Goal: Information Seeking & Learning: Learn about a topic

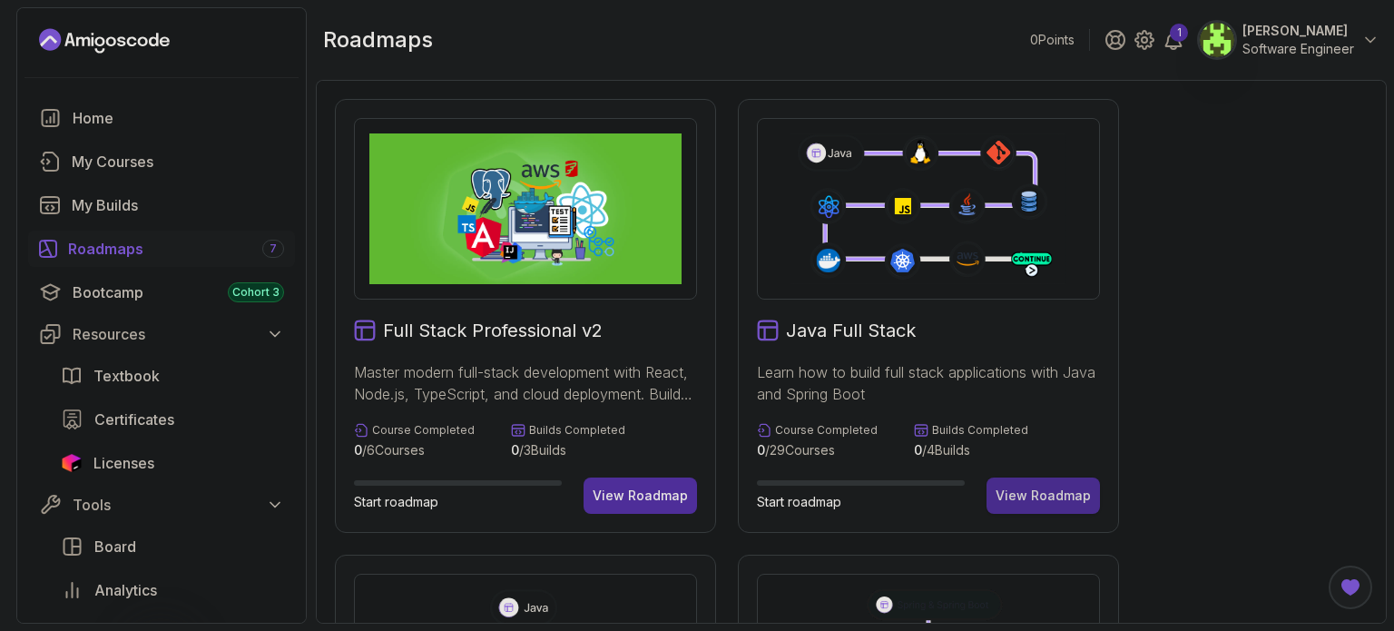
click at [1034, 489] on div "View Roadmap" at bounding box center [1042, 495] width 95 height 18
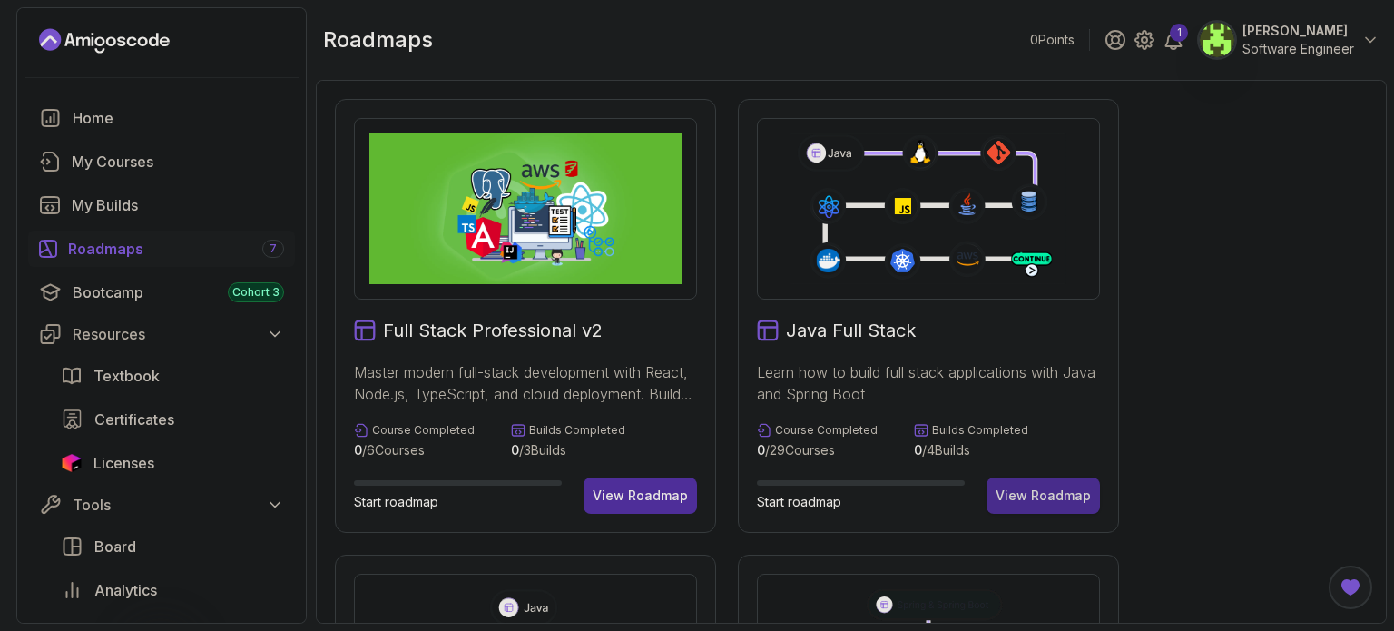
click at [1033, 489] on div "View Roadmap" at bounding box center [1042, 495] width 95 height 18
click at [1026, 493] on div "View Roadmap" at bounding box center [1042, 495] width 95 height 18
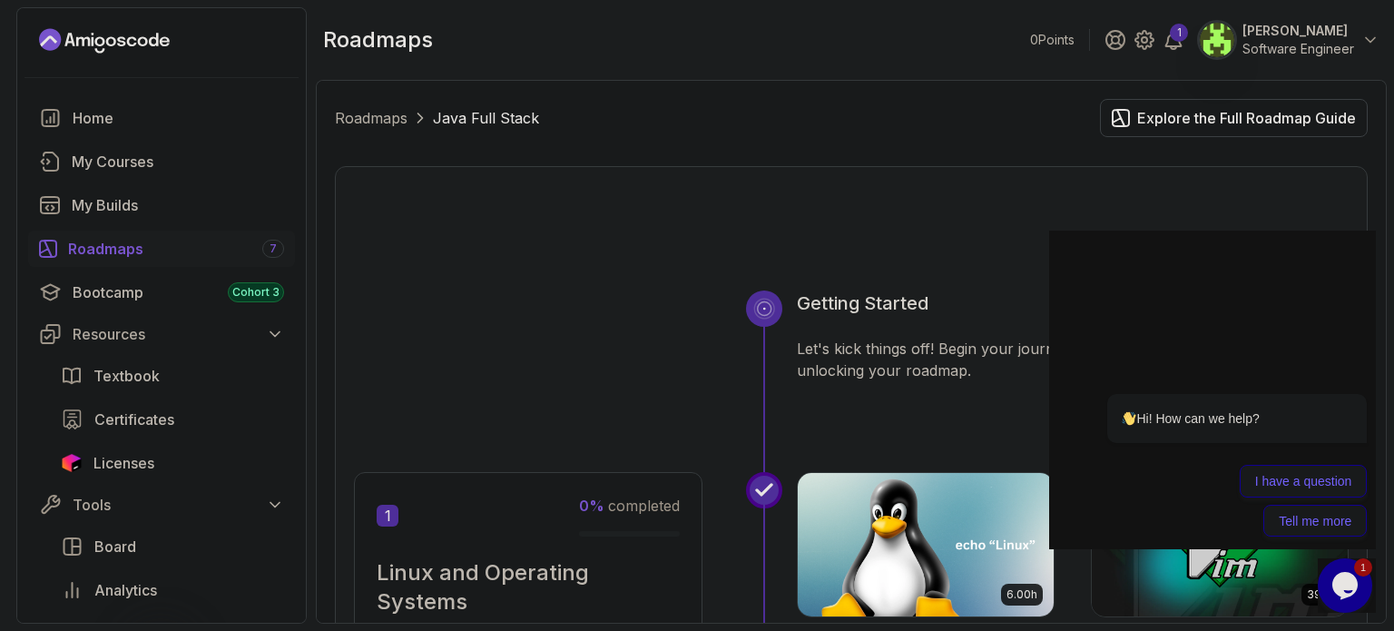
click at [1028, 502] on img at bounding box center [926, 544] width 256 height 143
click at [1028, 500] on img at bounding box center [926, 544] width 256 height 143
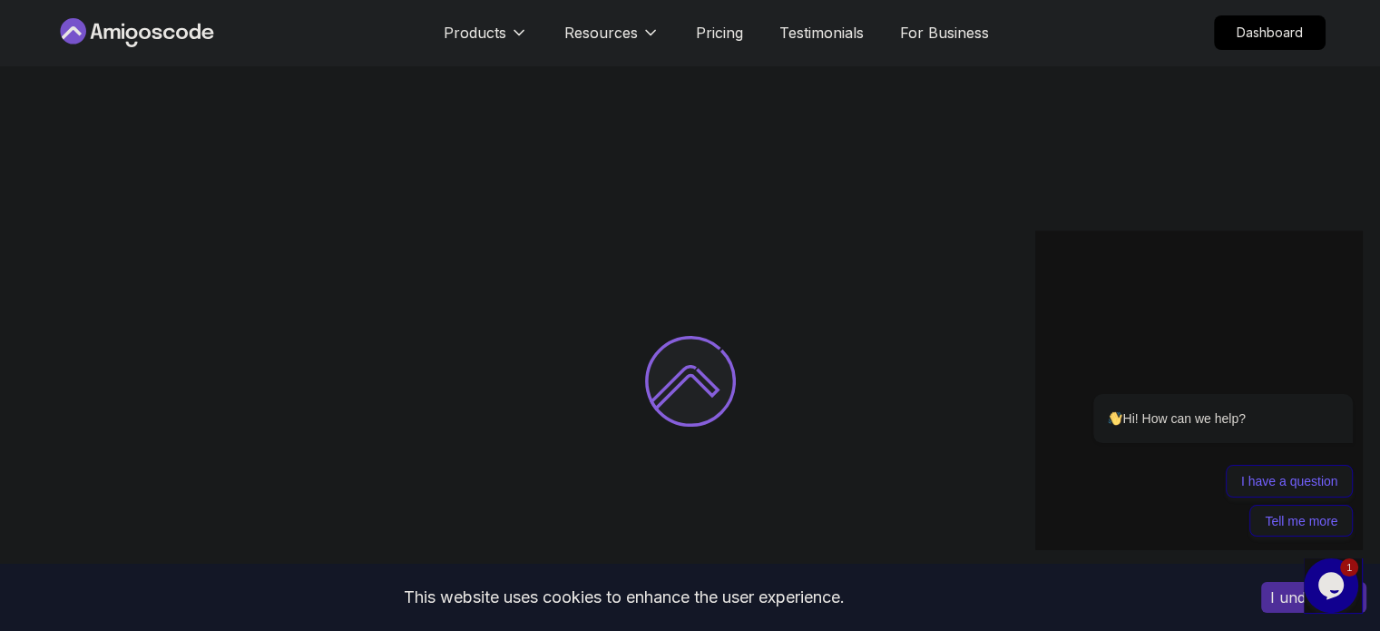
drag, startPoint x: 679, startPoint y: 206, endPoint x: 668, endPoint y: 191, distance: 18.9
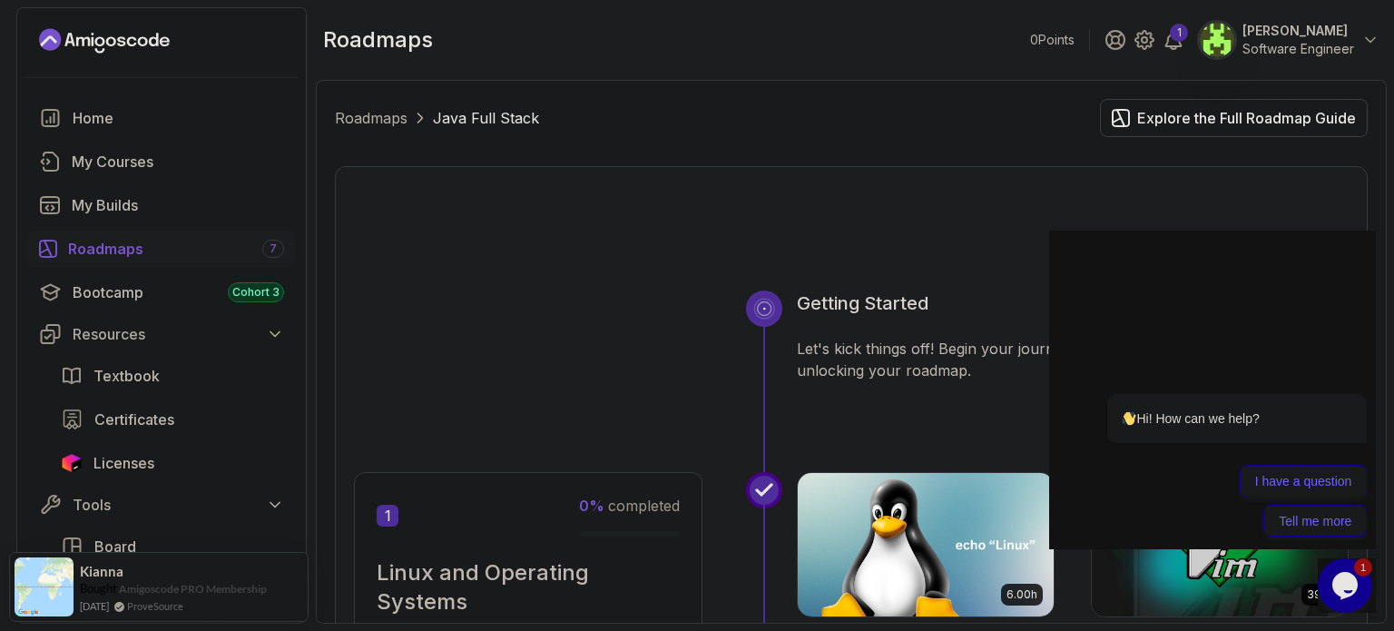
drag, startPoint x: 1382, startPoint y: 202, endPoint x: 1381, endPoint y: 240, distance: 37.2
click at [1381, 240] on div "Roadmaps Java Full Stack Explore the Full Roadmap Guide Getting Started Let's k…" at bounding box center [851, 352] width 1071 height 544
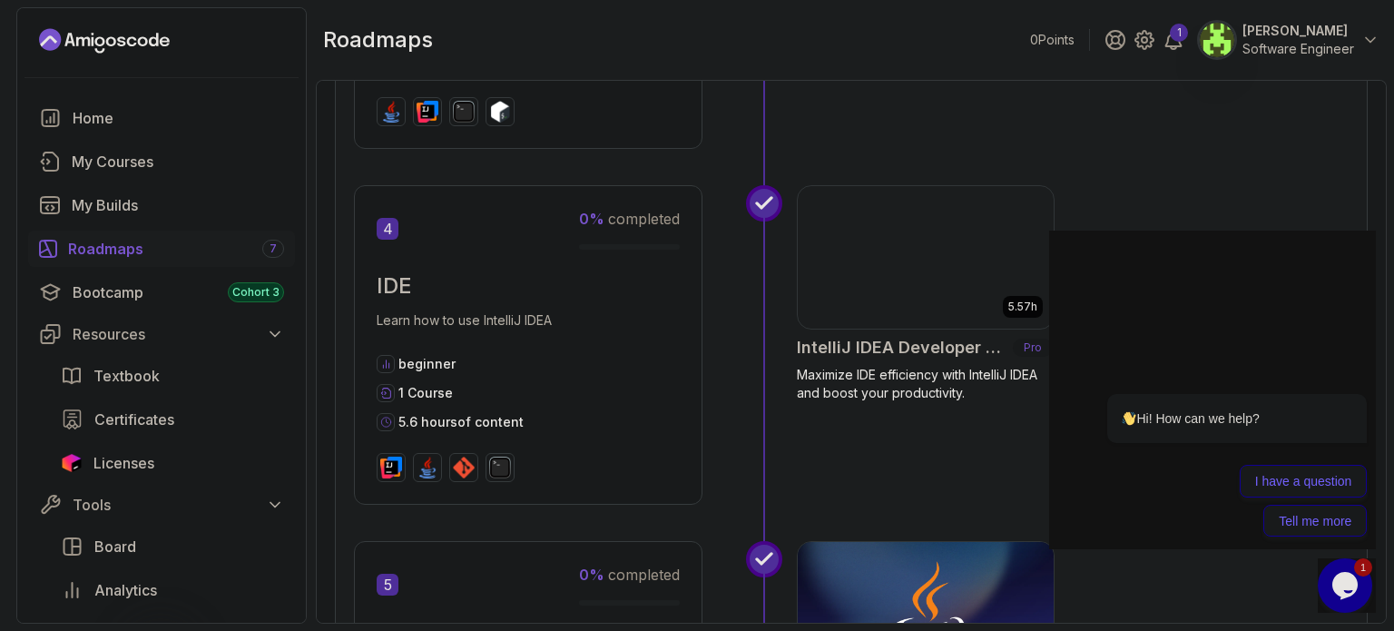
scroll to position [1180, 0]
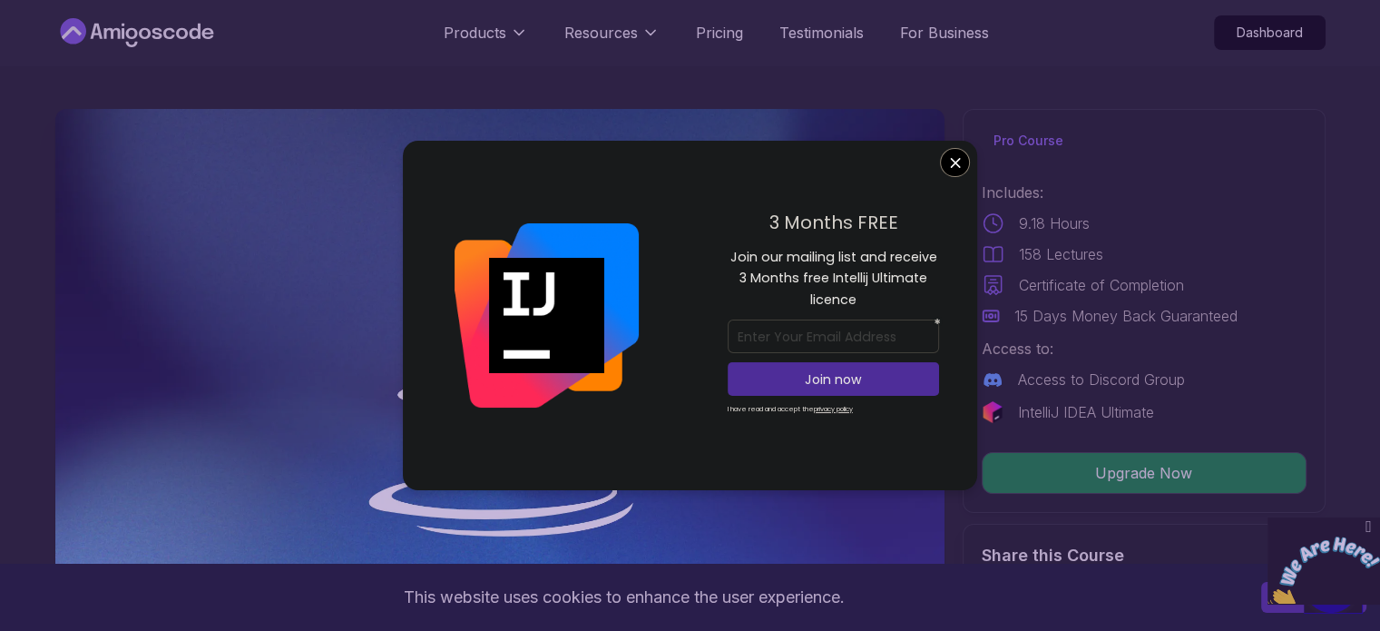
scroll to position [363, 0]
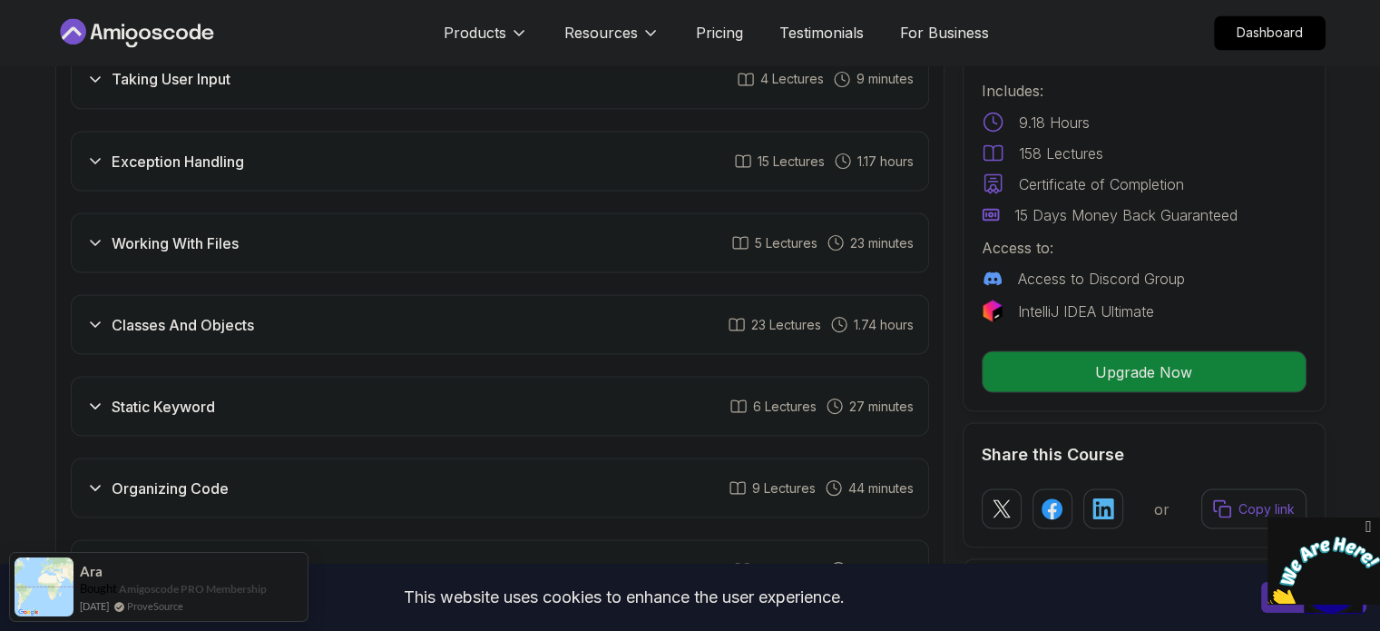
scroll to position [3448, 0]
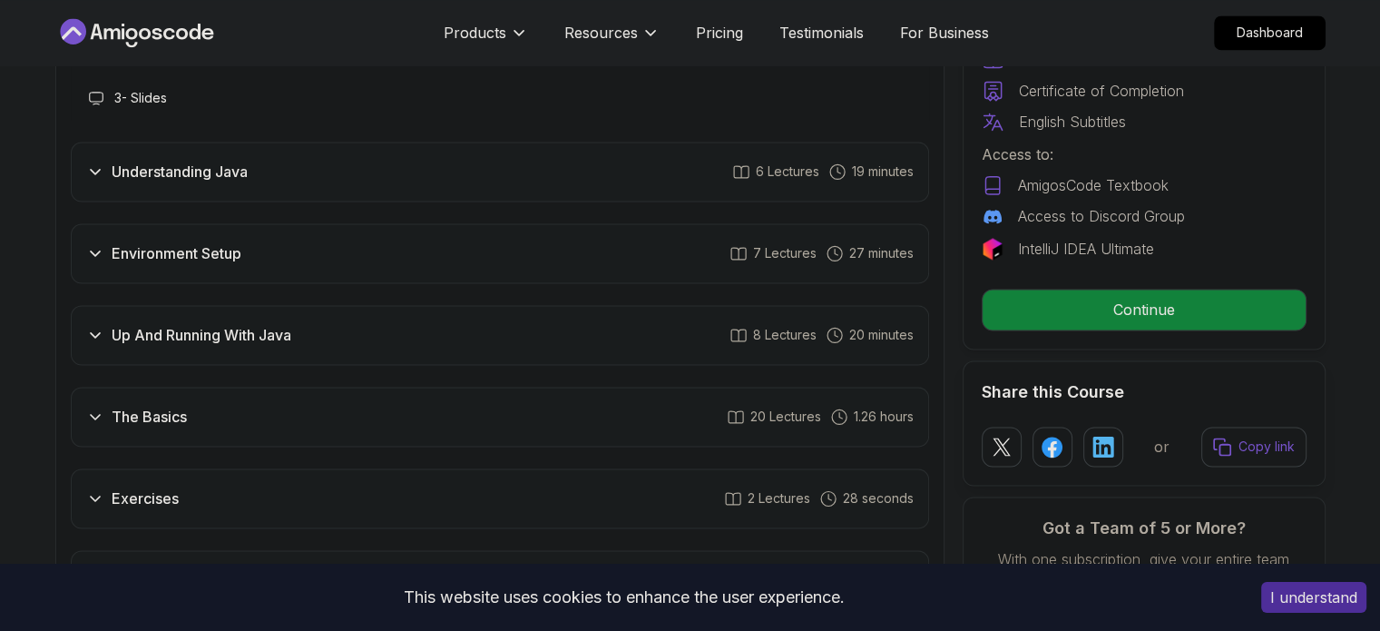
scroll to position [2904, 0]
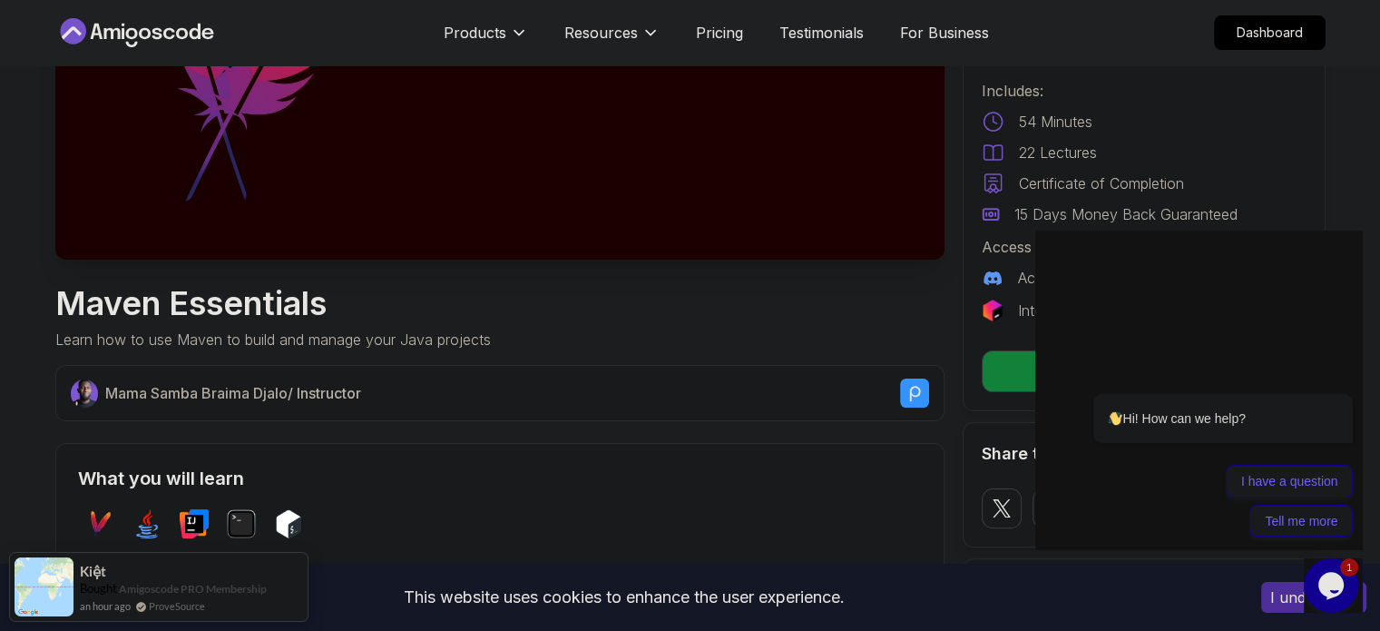
scroll to position [363, 0]
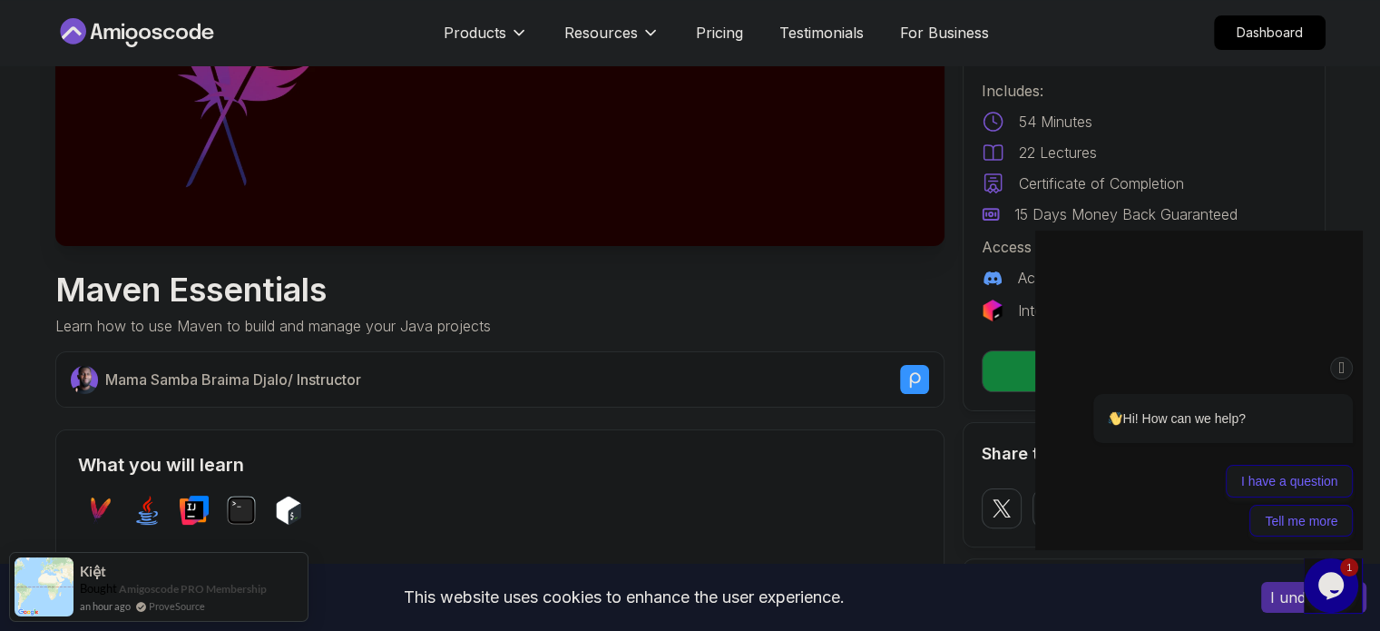
click at [1086, 371] on div at bounding box center [1200, 368] width 308 height 23
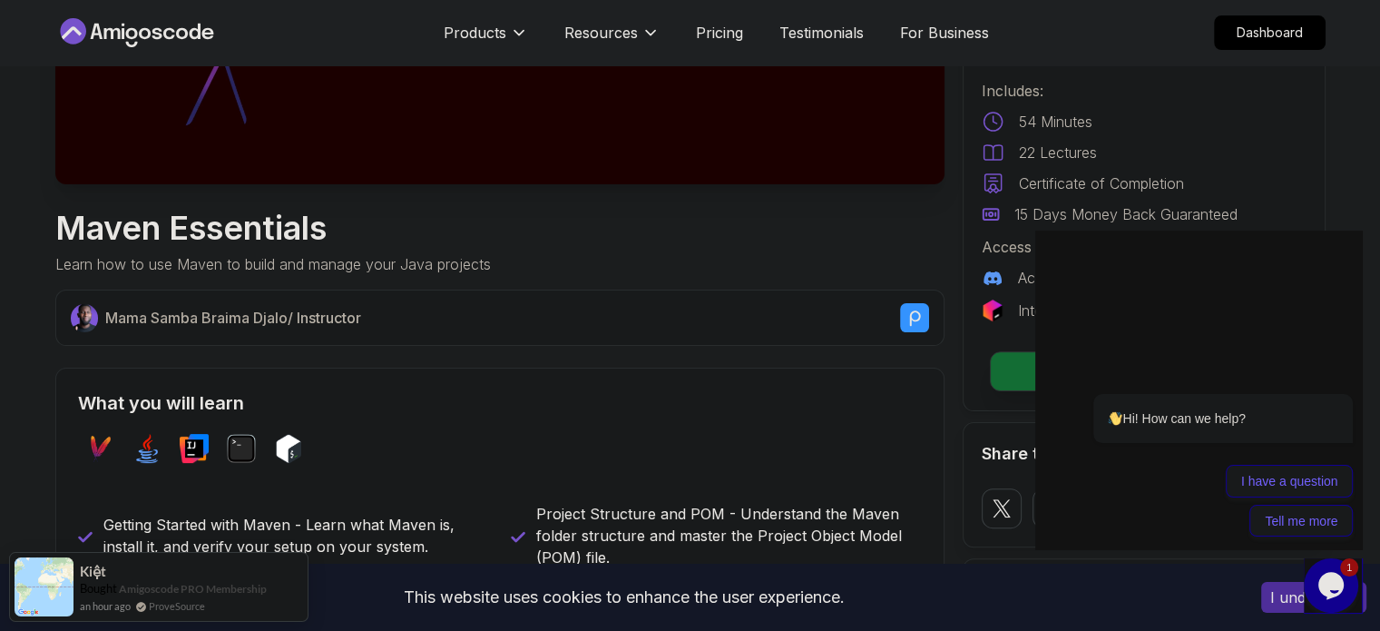
scroll to position [544, 0]
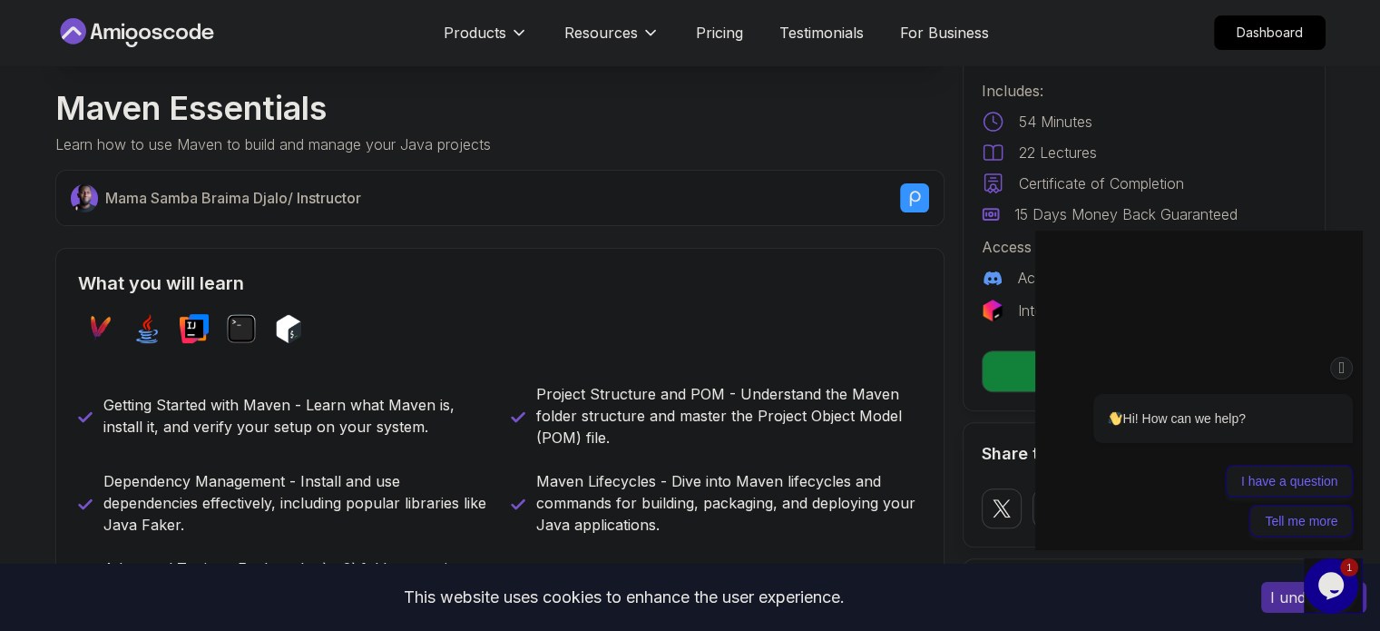
click at [1340, 367] on icon "Chat attention grabber" at bounding box center [1342, 367] width 15 height 19
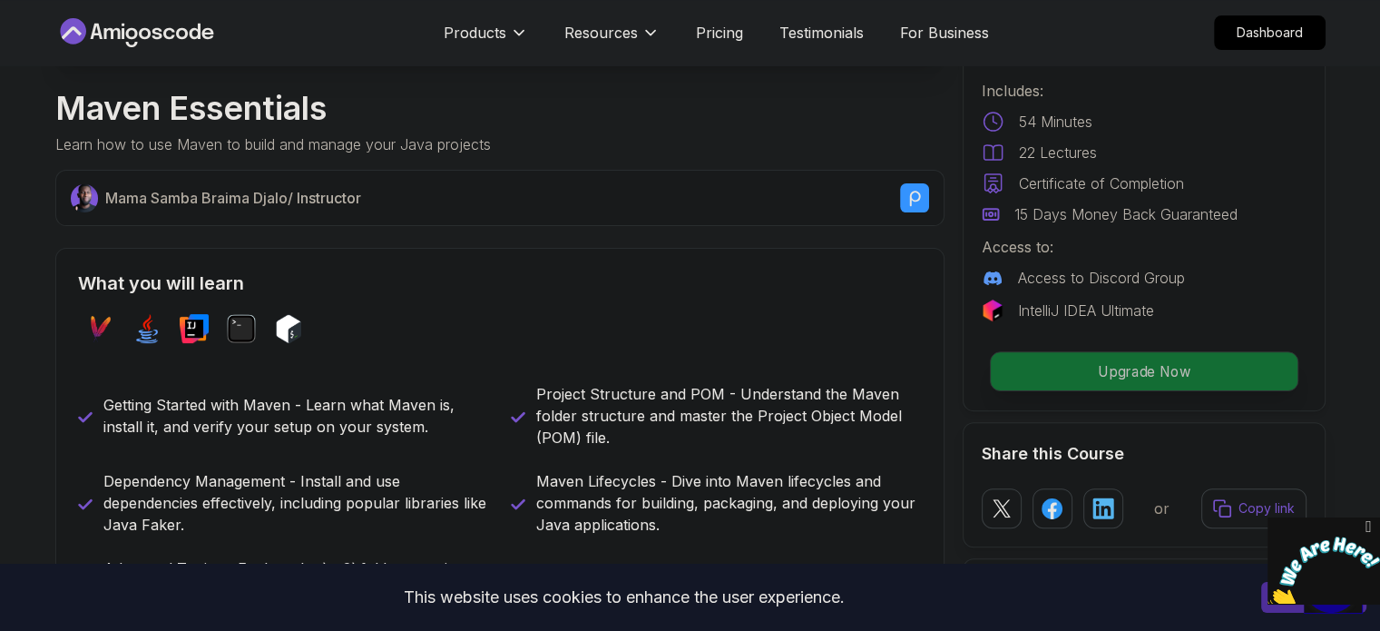
click at [1232, 384] on p "Upgrade Now" at bounding box center [1143, 371] width 307 height 38
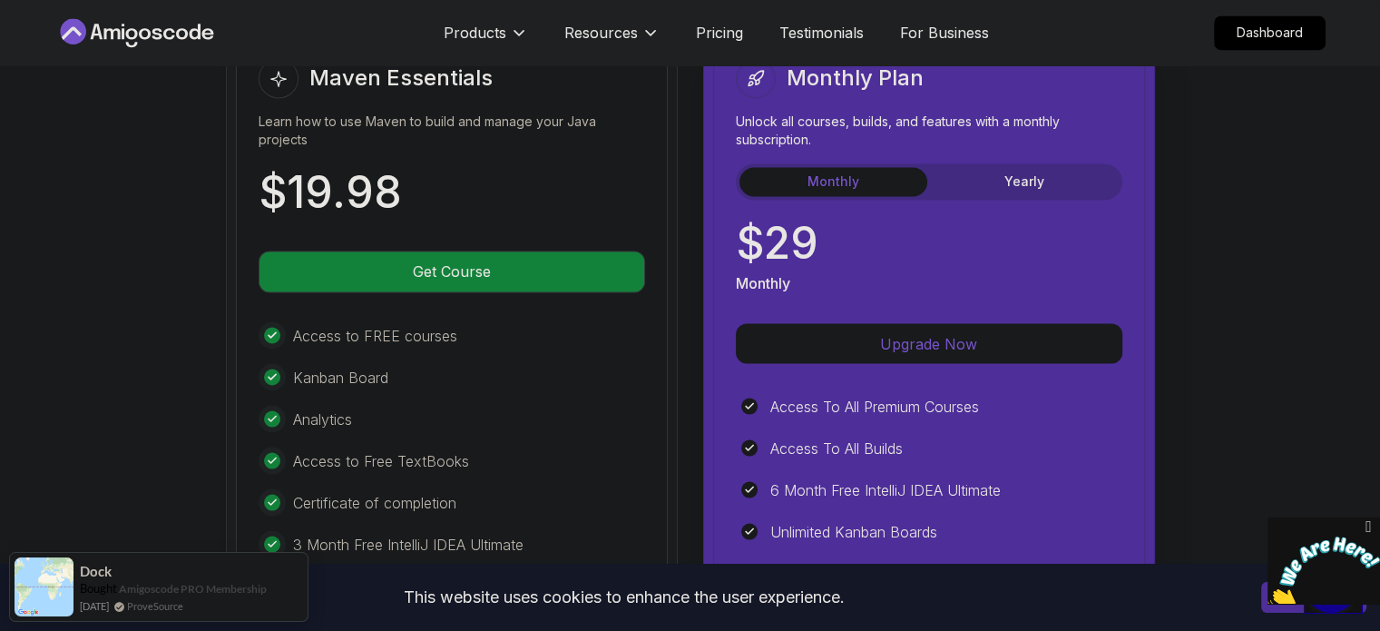
scroll to position [3158, 0]
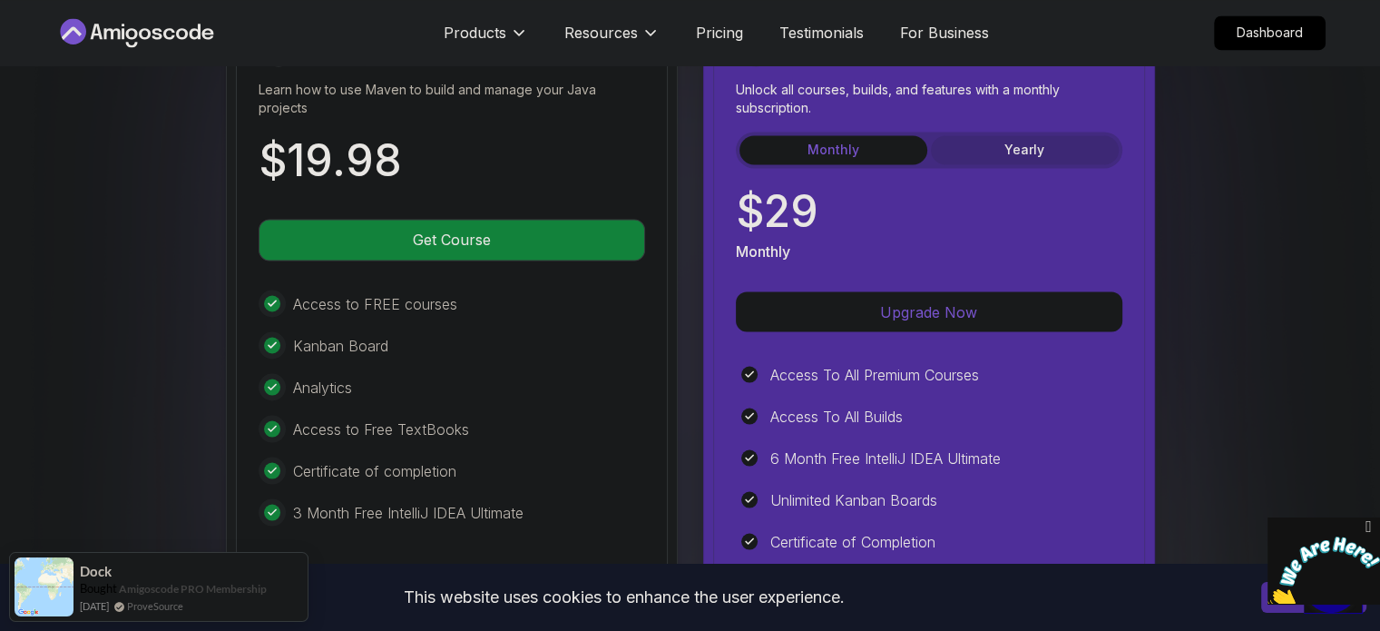
click at [1025, 141] on button "Yearly" at bounding box center [1025, 149] width 188 height 29
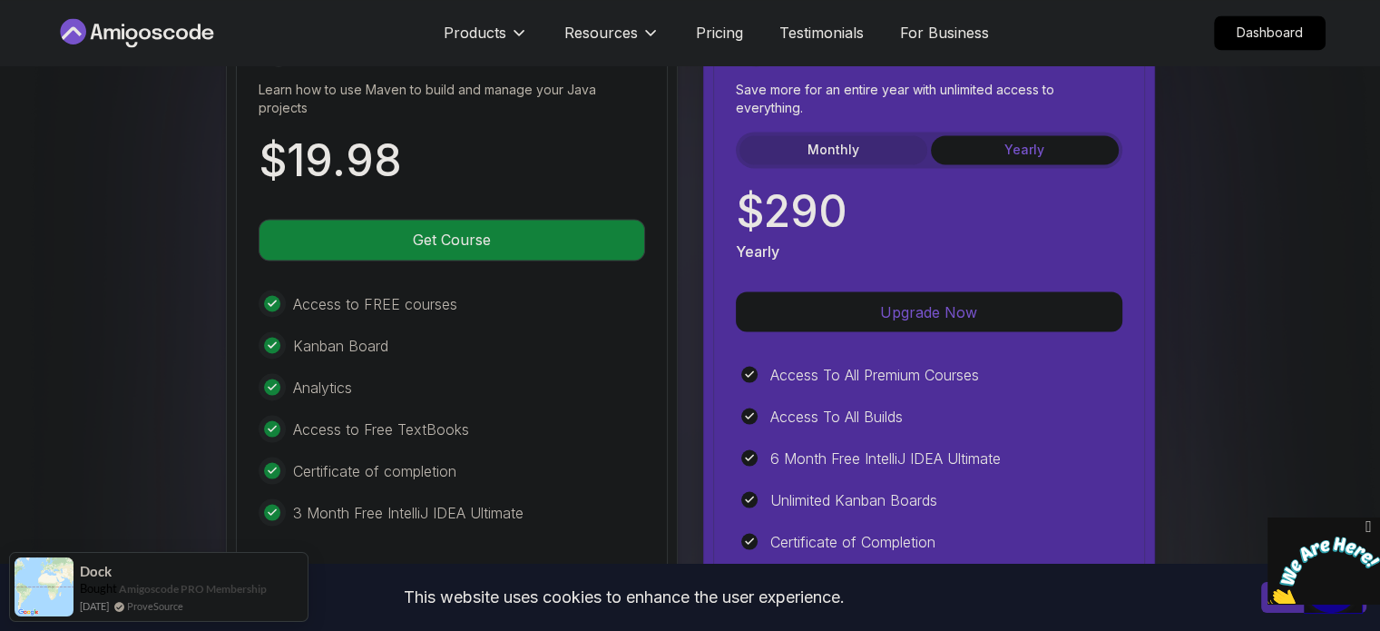
click at [782, 141] on button "Monthly" at bounding box center [833, 149] width 188 height 29
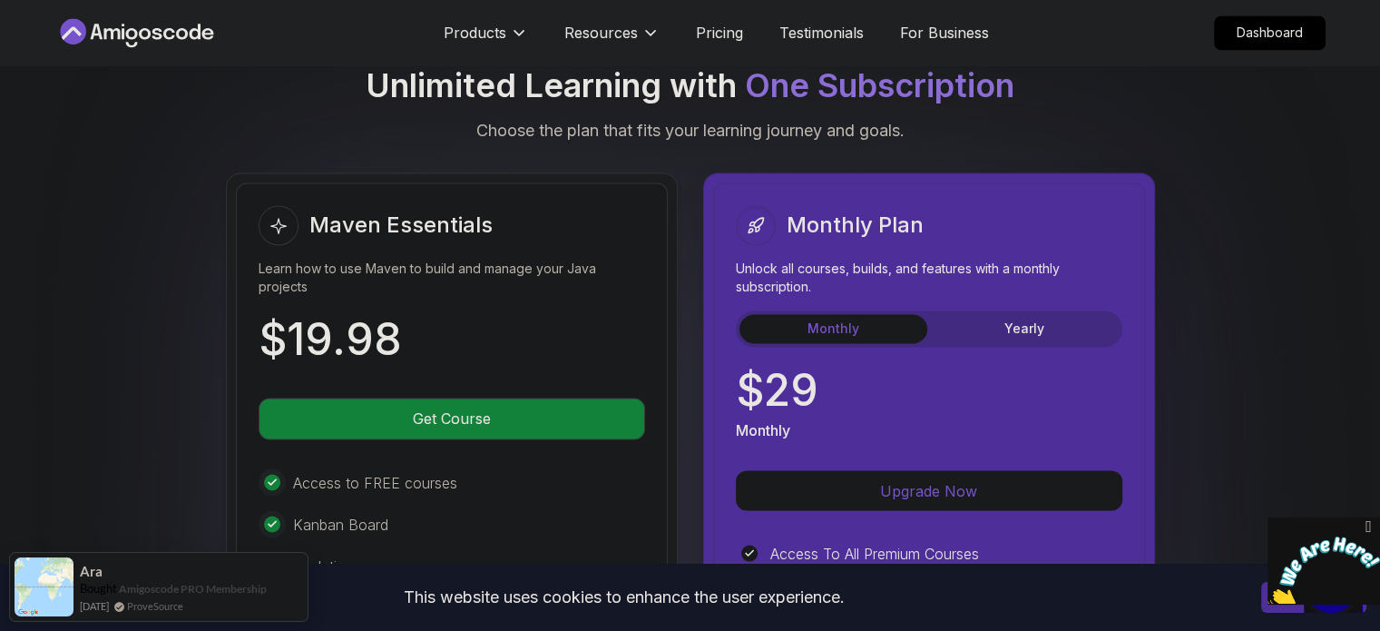
scroll to position [2976, 0]
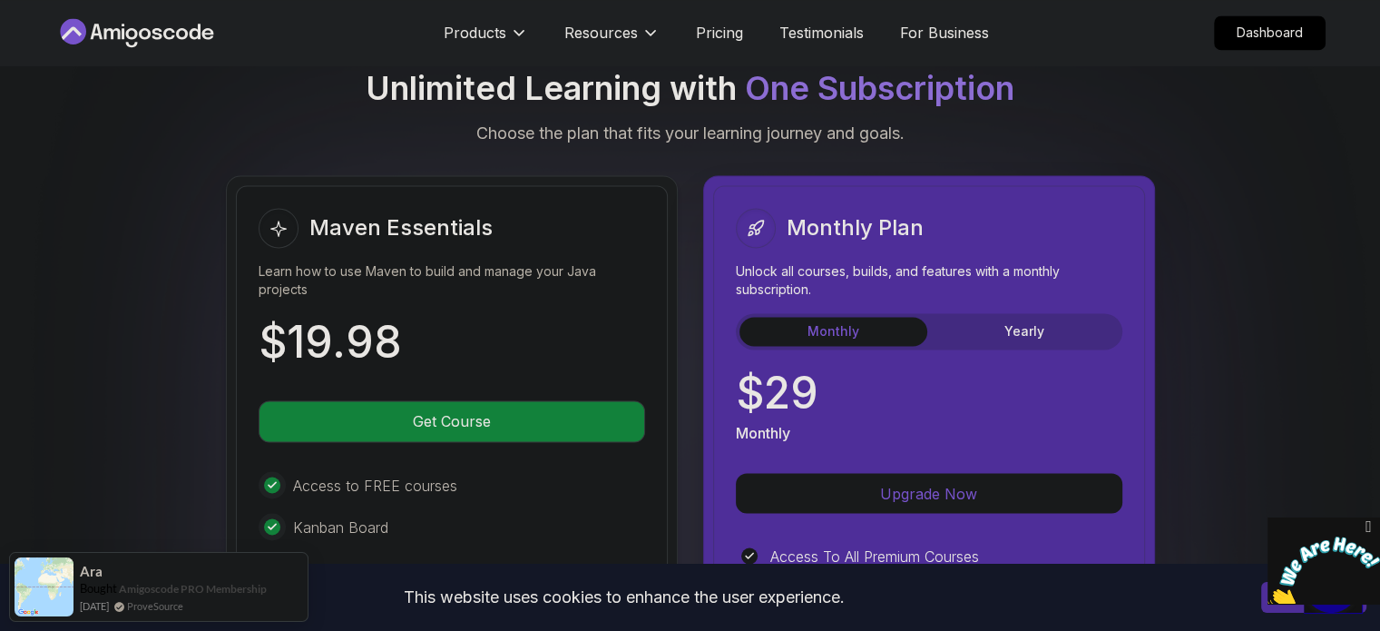
click at [1371, 521] on icon "Close" at bounding box center [1368, 526] width 16 height 19
